Goal: Information Seeking & Learning: Learn about a topic

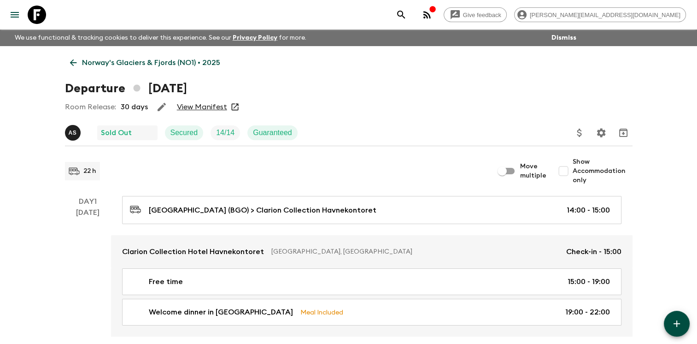
click at [71, 60] on icon at bounding box center [73, 63] width 10 height 10
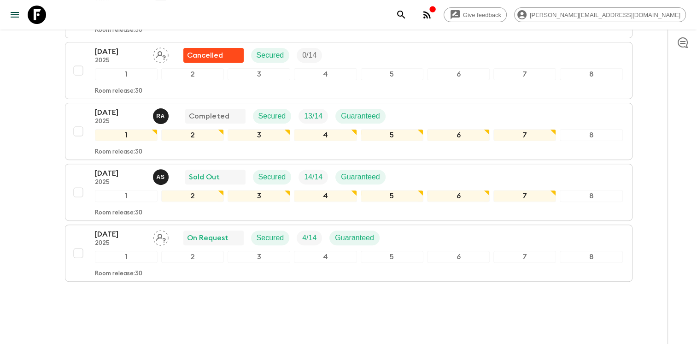
scroll to position [295, 0]
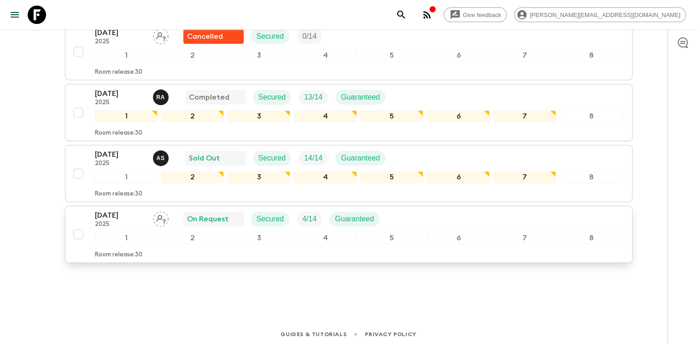
click at [467, 215] on div "13 Sep 2025 2025 On Request Secured 4 / 14 Guaranteed" at bounding box center [359, 219] width 528 height 18
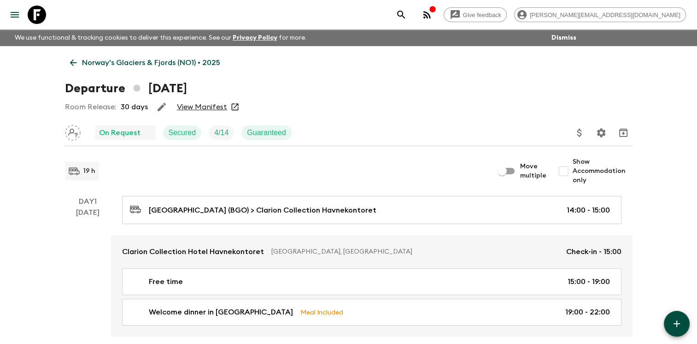
click at [75, 61] on icon at bounding box center [73, 63] width 10 height 10
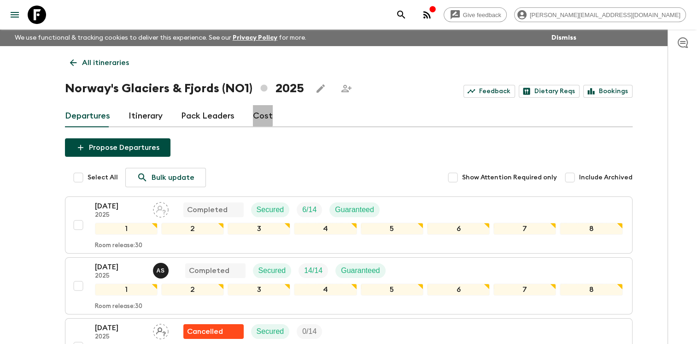
click at [258, 115] on link "Cost" at bounding box center [263, 116] width 20 height 22
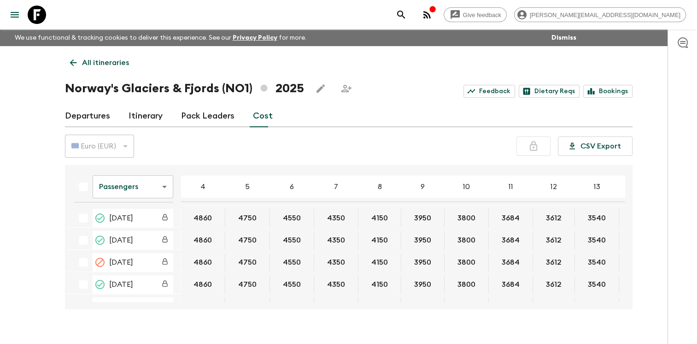
scroll to position [43, 0]
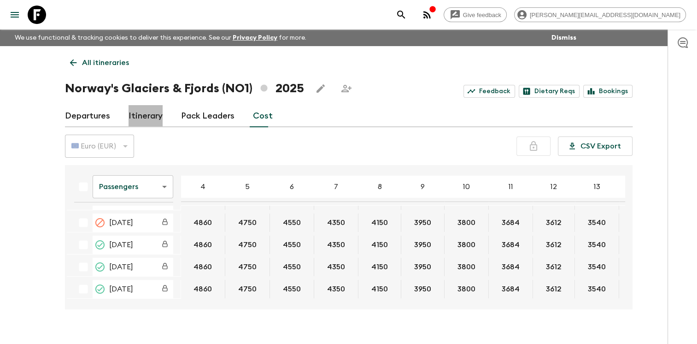
click at [144, 117] on link "Itinerary" at bounding box center [146, 116] width 34 height 22
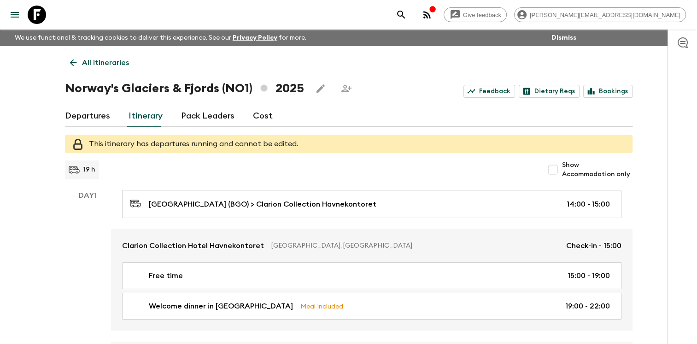
click at [97, 116] on link "Departures" at bounding box center [87, 116] width 45 height 22
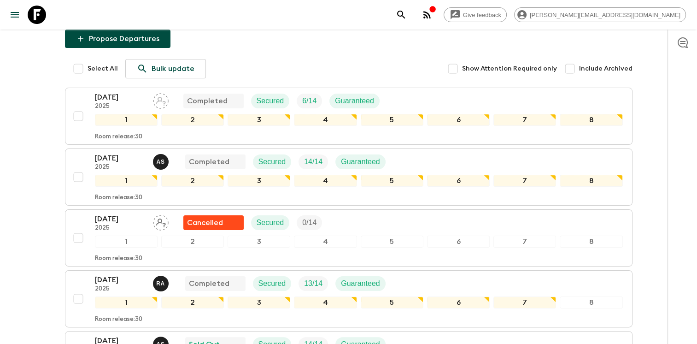
scroll to position [295, 0]
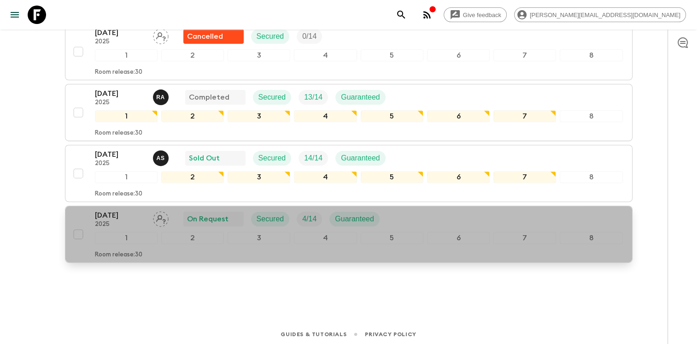
click at [413, 215] on div "13 Sep 2025 2025 On Request Secured 4 / 14 Guaranteed" at bounding box center [359, 219] width 528 height 18
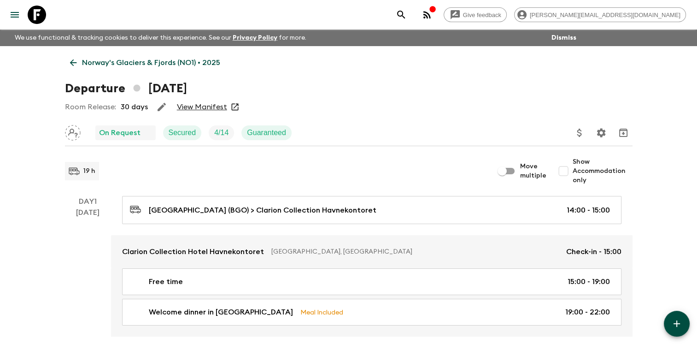
click at [207, 106] on link "View Manifest" at bounding box center [202, 106] width 50 height 9
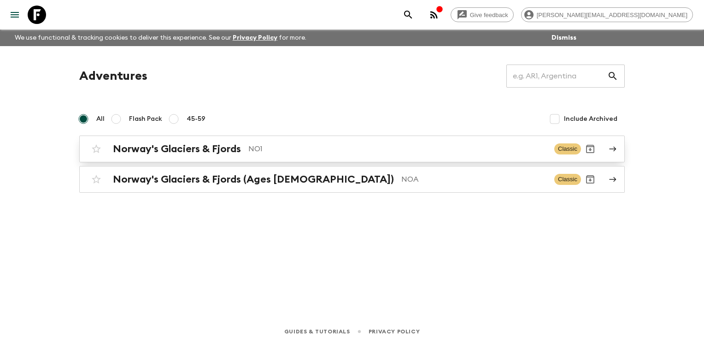
click at [122, 148] on h2 "Norway's Glaciers & Fjords" at bounding box center [177, 149] width 128 height 12
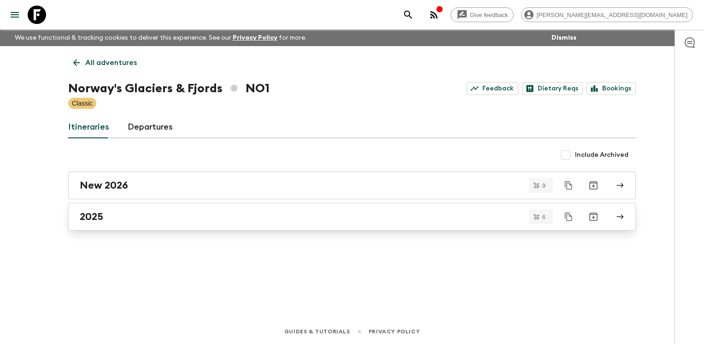
click at [98, 217] on h2 "2025" at bounding box center [91, 217] width 23 height 12
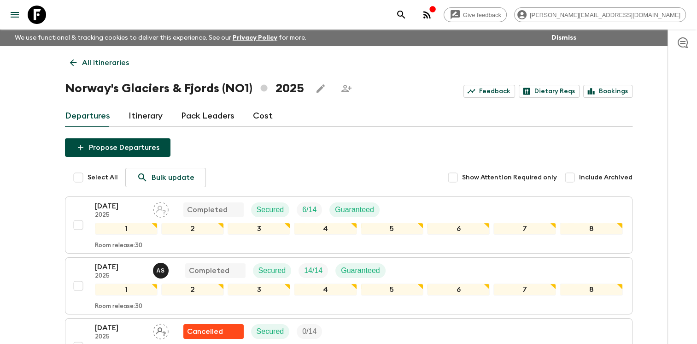
click at [13, 12] on icon "menu" at bounding box center [15, 15] width 8 height 6
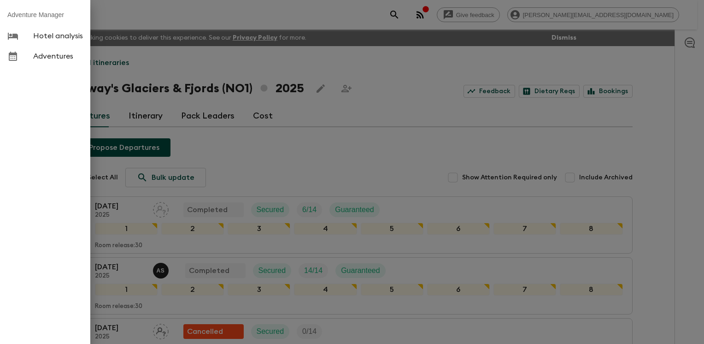
click at [39, 54] on span "Adventures" at bounding box center [58, 56] width 50 height 9
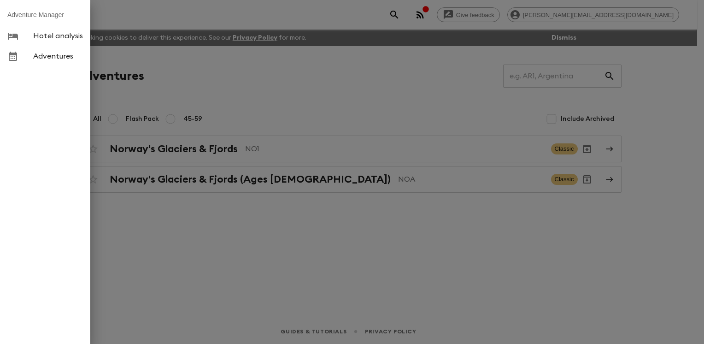
click at [166, 279] on div at bounding box center [352, 172] width 704 height 344
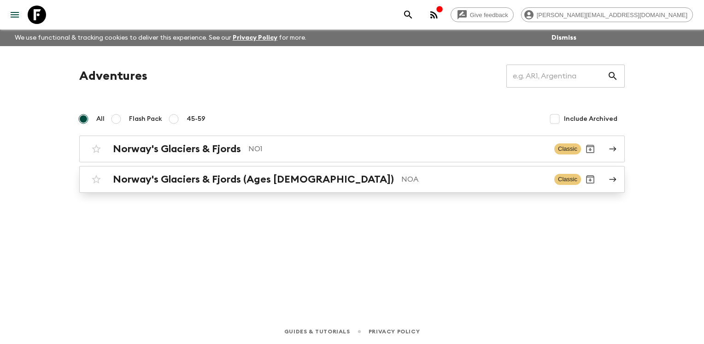
click at [181, 178] on h2 "Norway's Glaciers & Fjords (Ages [DEMOGRAPHIC_DATA])" at bounding box center [253, 179] width 281 height 12
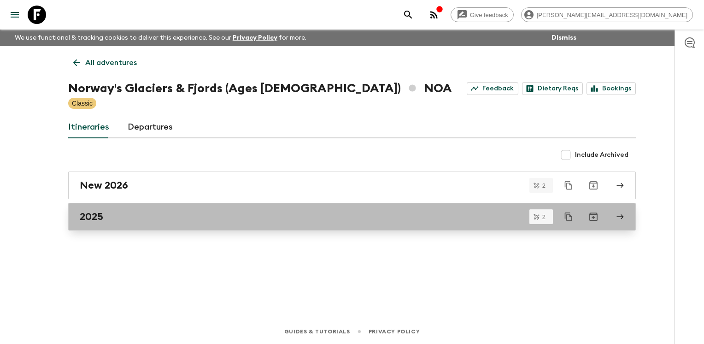
click at [178, 211] on div "2025" at bounding box center [343, 217] width 527 height 12
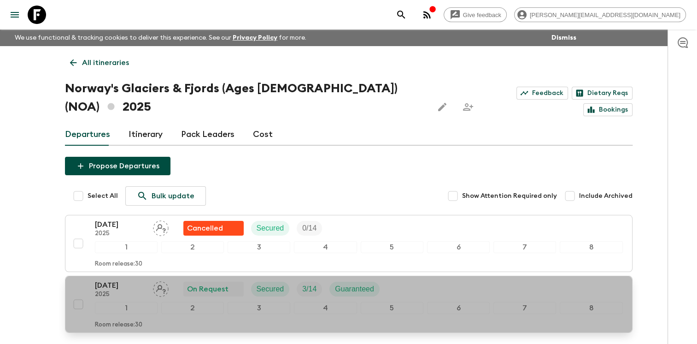
click at [400, 280] on div "[DATE] 2025 On Request Secured 3 / 14 Guaranteed" at bounding box center [359, 289] width 528 height 18
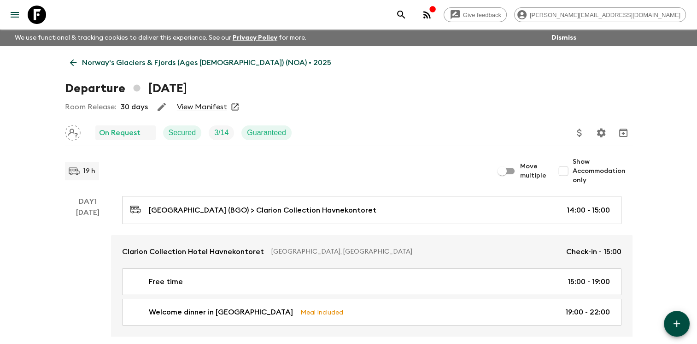
click at [199, 108] on link "View Manifest" at bounding box center [202, 106] width 50 height 9
click at [75, 63] on icon at bounding box center [73, 62] width 7 height 7
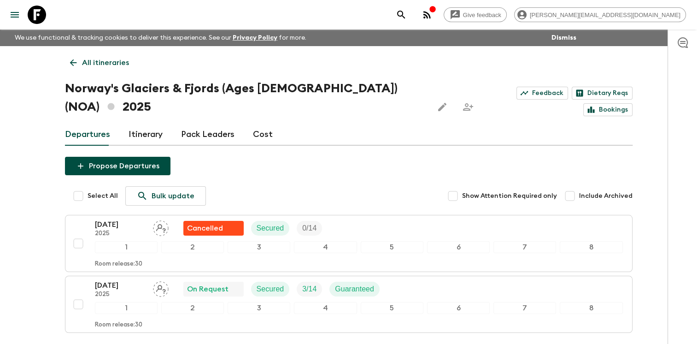
click at [265, 123] on link "Cost" at bounding box center [263, 134] width 20 height 22
